Goal: Information Seeking & Learning: Check status

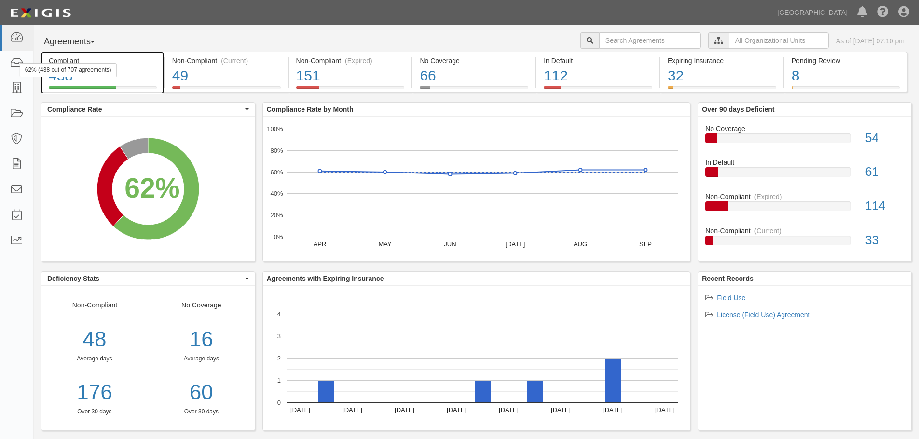
click at [20, 64] on div "62% (438 out of 707 agreements)" at bounding box center [68, 70] width 97 height 14
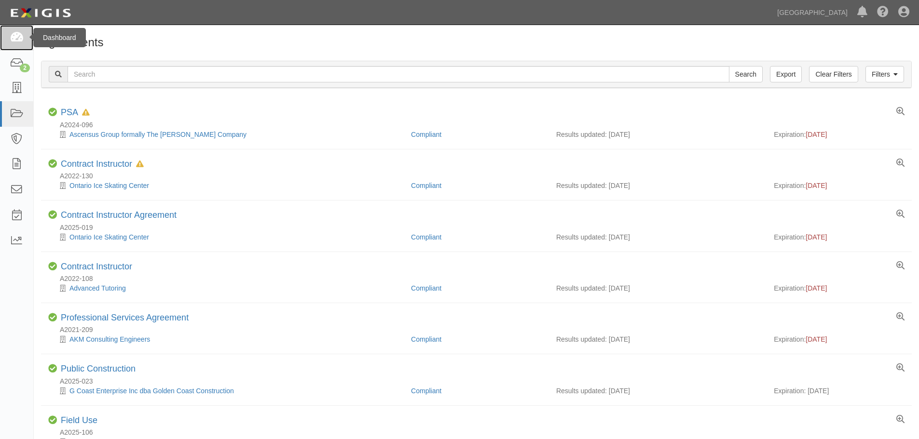
click at [26, 36] on link at bounding box center [16, 38] width 33 height 26
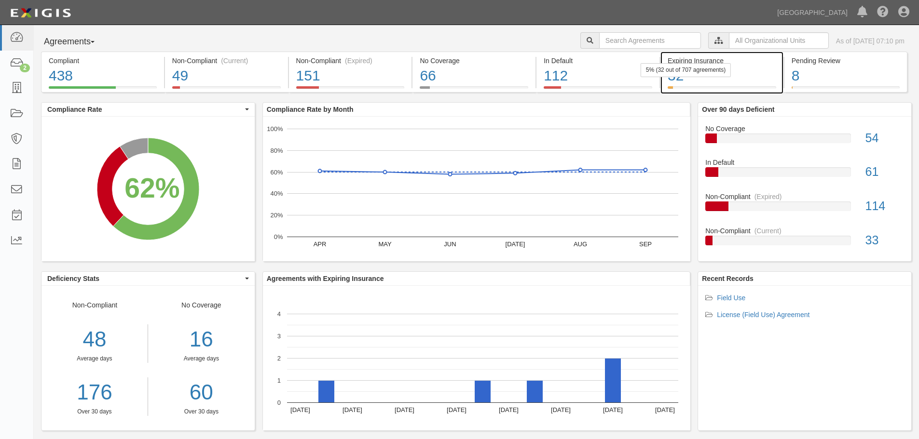
click at [735, 68] on div "32" at bounding box center [721, 76] width 108 height 21
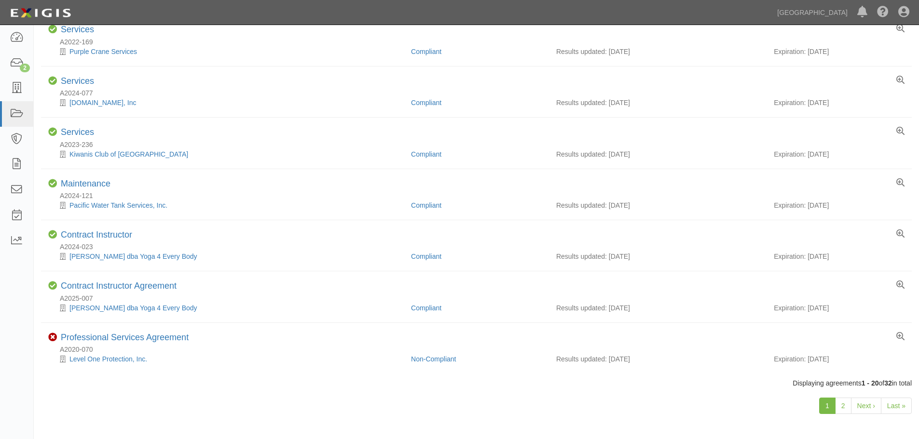
scroll to position [765, 0]
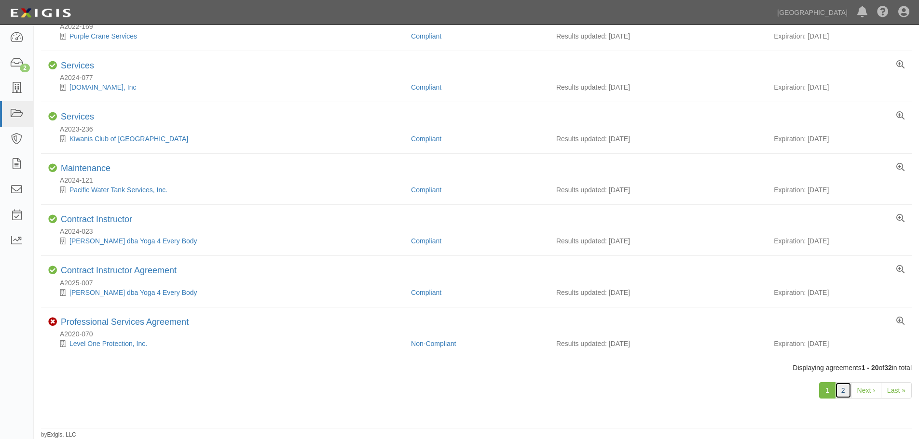
click at [839, 390] on link "2" at bounding box center [843, 390] width 16 height 16
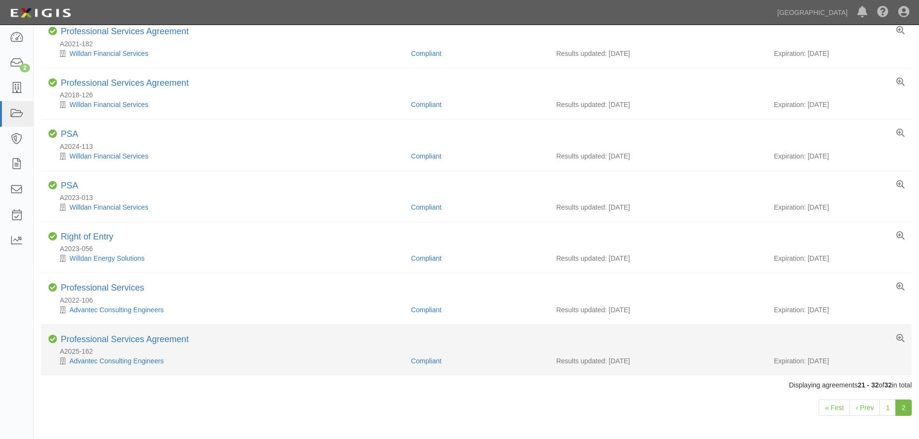
scroll to position [355, 0]
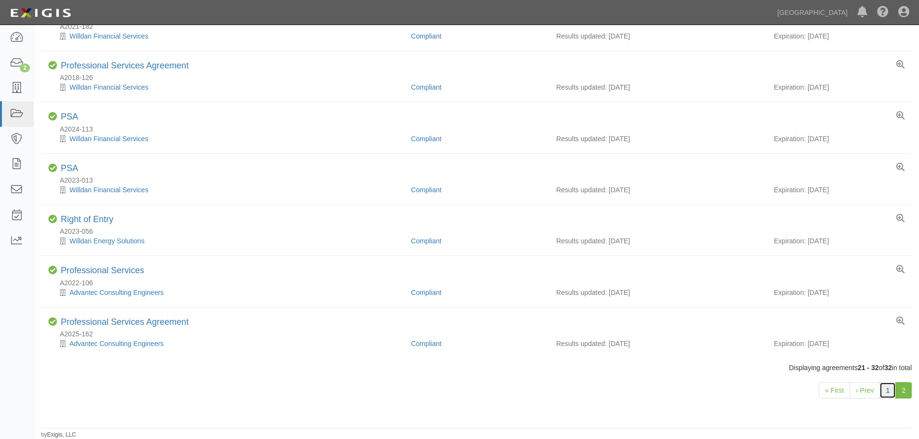
click at [893, 390] on link "1" at bounding box center [887, 390] width 16 height 16
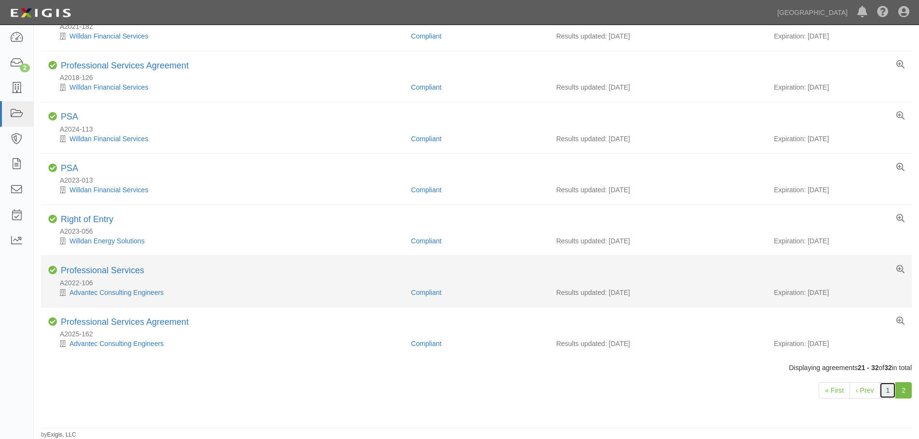
scroll to position [162, 0]
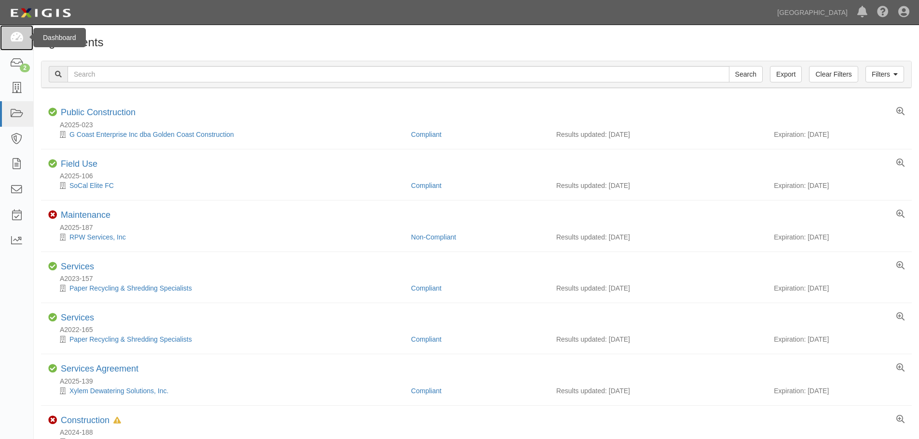
click at [18, 46] on link at bounding box center [16, 38] width 33 height 26
click at [18, 60] on icon at bounding box center [17, 63] width 14 height 11
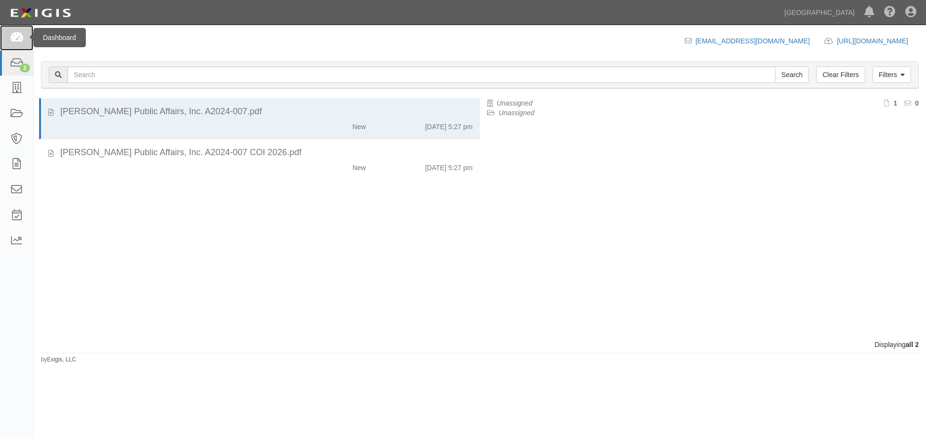
click at [21, 40] on icon at bounding box center [17, 37] width 14 height 11
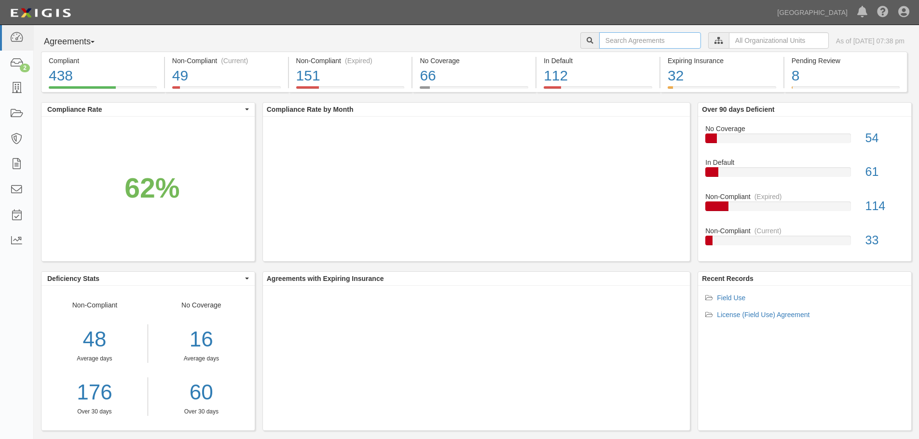
click at [640, 42] on input "text" at bounding box center [650, 40] width 102 height 16
type input "field"
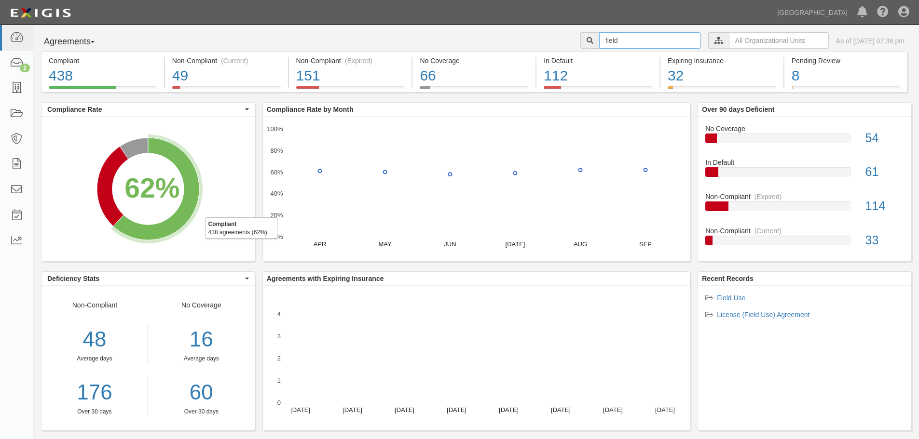
scroll to position [15, 0]
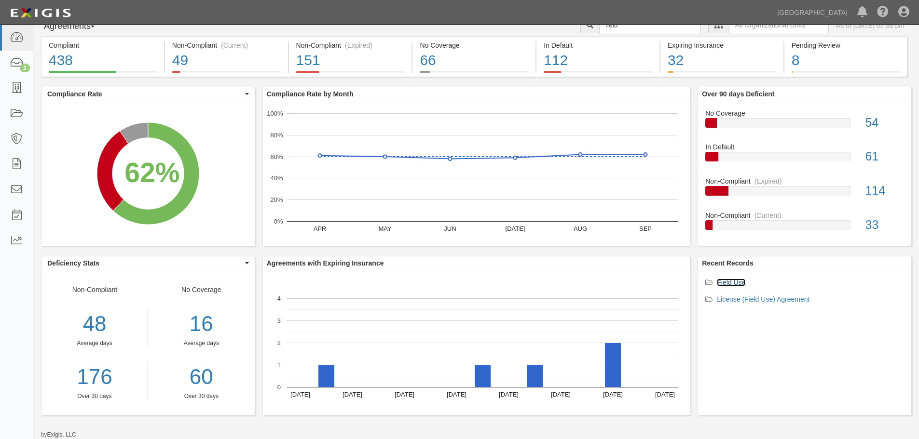
click at [735, 282] on link "Field Use" at bounding box center [731, 283] width 28 height 8
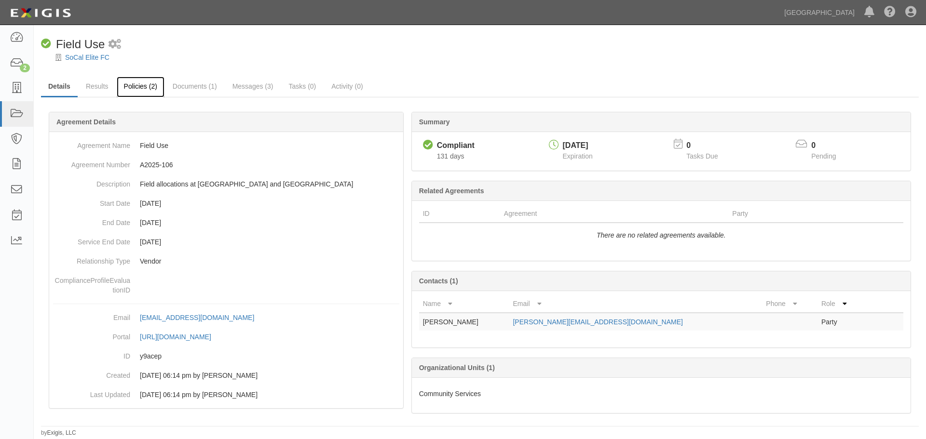
click at [152, 94] on link "Policies (2)" at bounding box center [141, 87] width 48 height 21
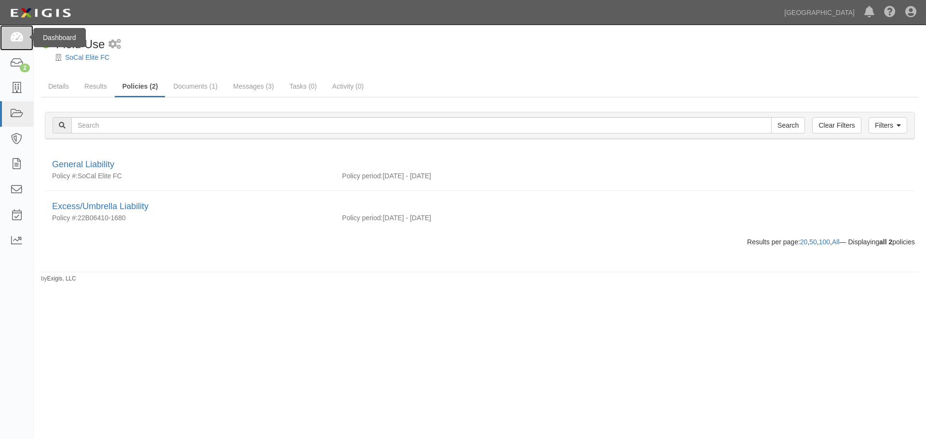
click at [18, 32] on icon at bounding box center [17, 37] width 14 height 11
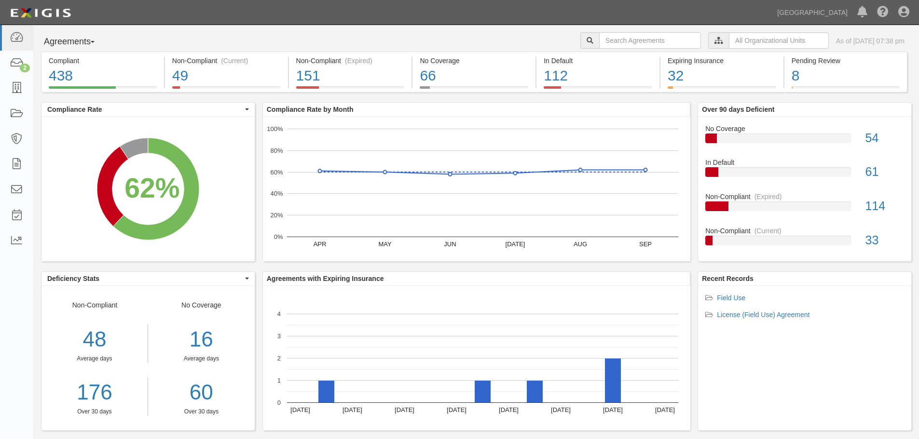
click at [709, 43] on div at bounding box center [718, 40] width 21 height 16
click at [734, 44] on input "text" at bounding box center [779, 40] width 100 height 16
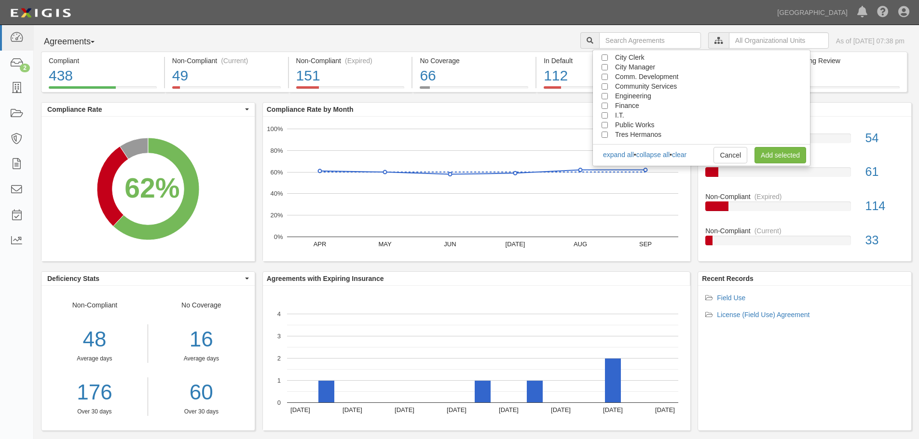
click at [641, 86] on span "Community Services" at bounding box center [646, 86] width 62 height 8
click at [603, 85] on input "Community Services" at bounding box center [604, 86] width 6 height 6
checkbox input "true"
click at [773, 159] on link "Add selected" at bounding box center [780, 155] width 52 height 16
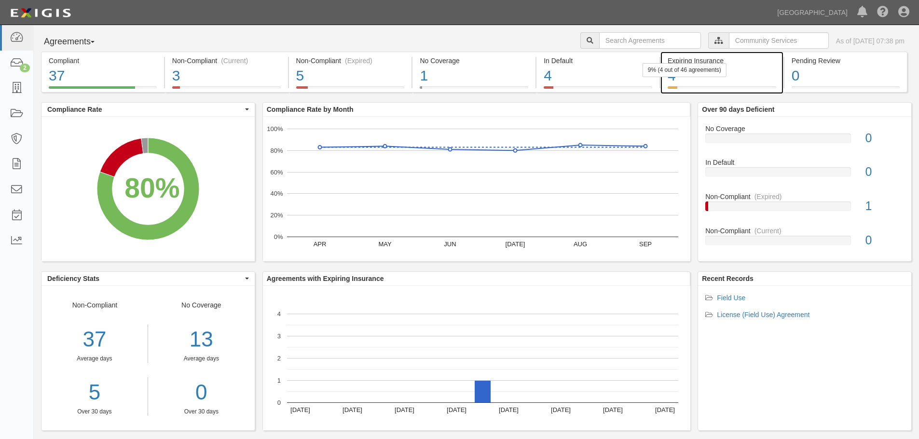
click at [720, 81] on div "4" at bounding box center [721, 76] width 108 height 21
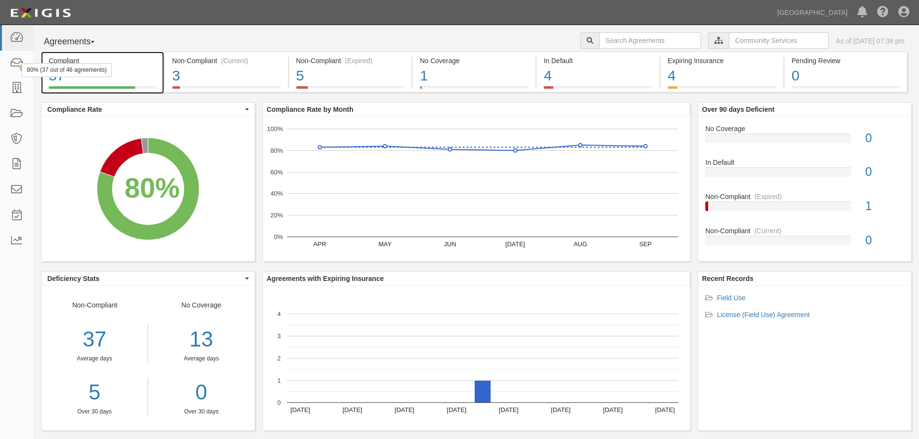
click at [94, 77] on div "80% (37 out of 46 agreements)" at bounding box center [67, 70] width 90 height 14
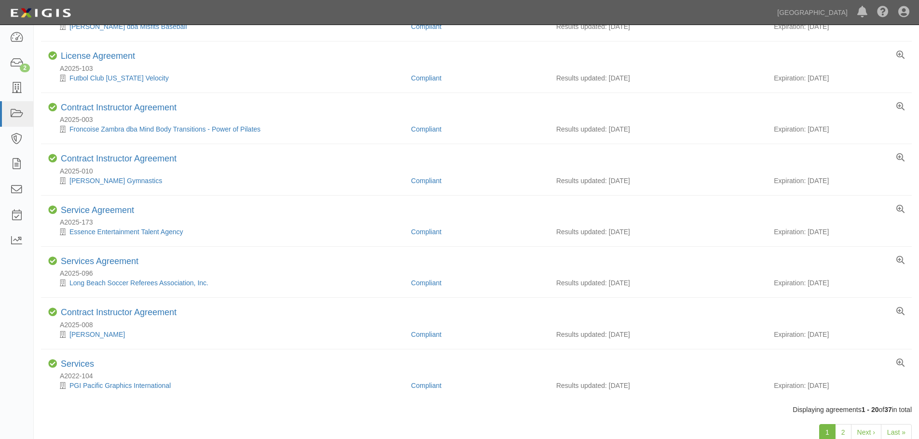
scroll to position [765, 0]
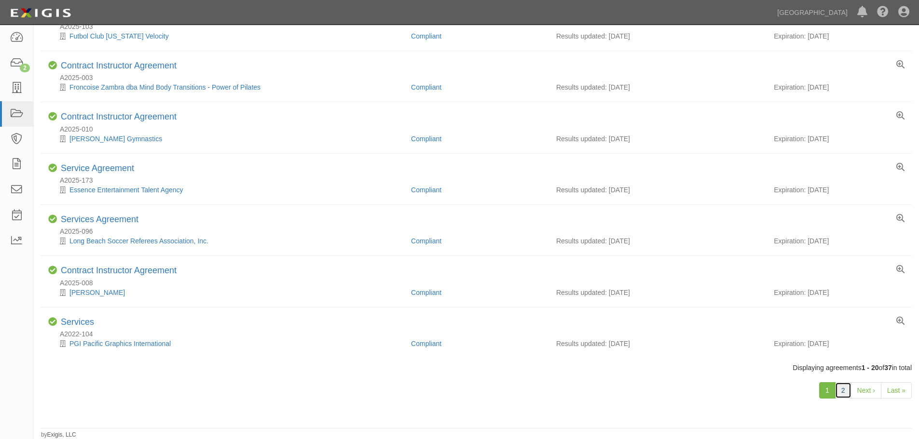
click at [837, 389] on link "2" at bounding box center [843, 390] width 16 height 16
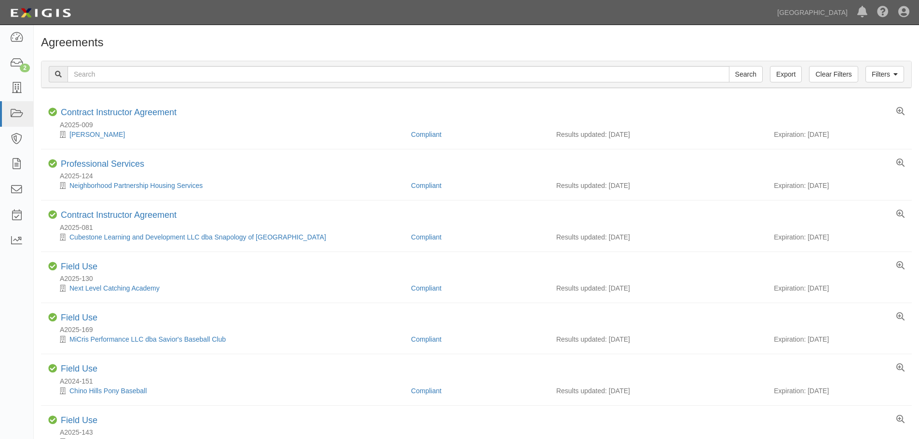
click at [74, 38] on h1 "Agreements" at bounding box center [476, 42] width 870 height 13
click at [26, 39] on link at bounding box center [16, 38] width 33 height 26
